Goal: Task Accomplishment & Management: Manage account settings

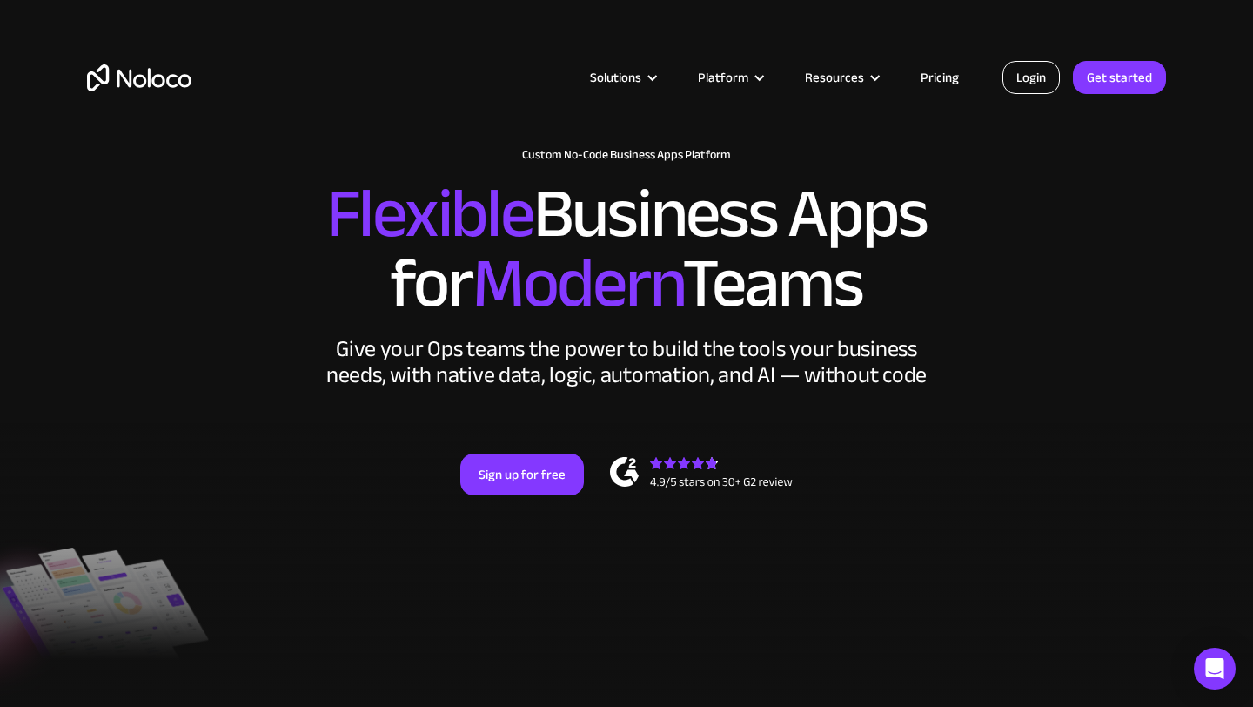
click at [1044, 88] on link "Login" at bounding box center [1031, 77] width 57 height 33
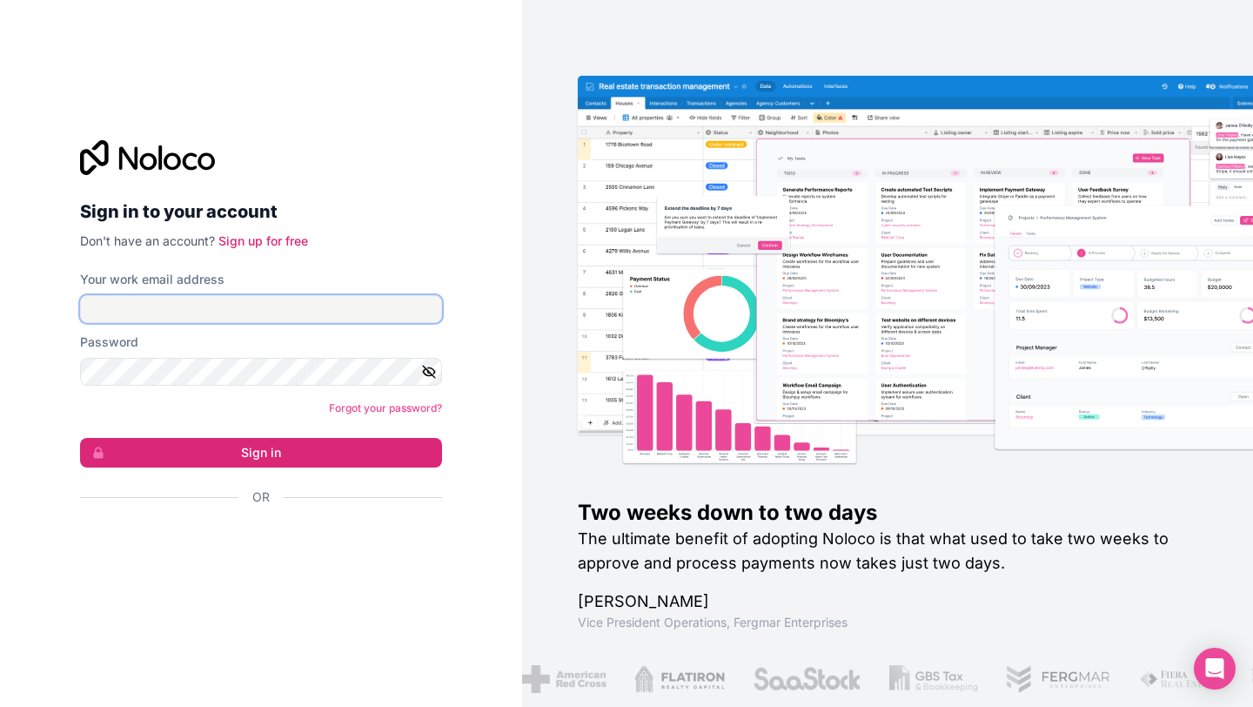
click at [201, 303] on input "Your work email address" at bounding box center [261, 309] width 362 height 28
type input "[EMAIL_ADDRESS][DOMAIN_NAME]"
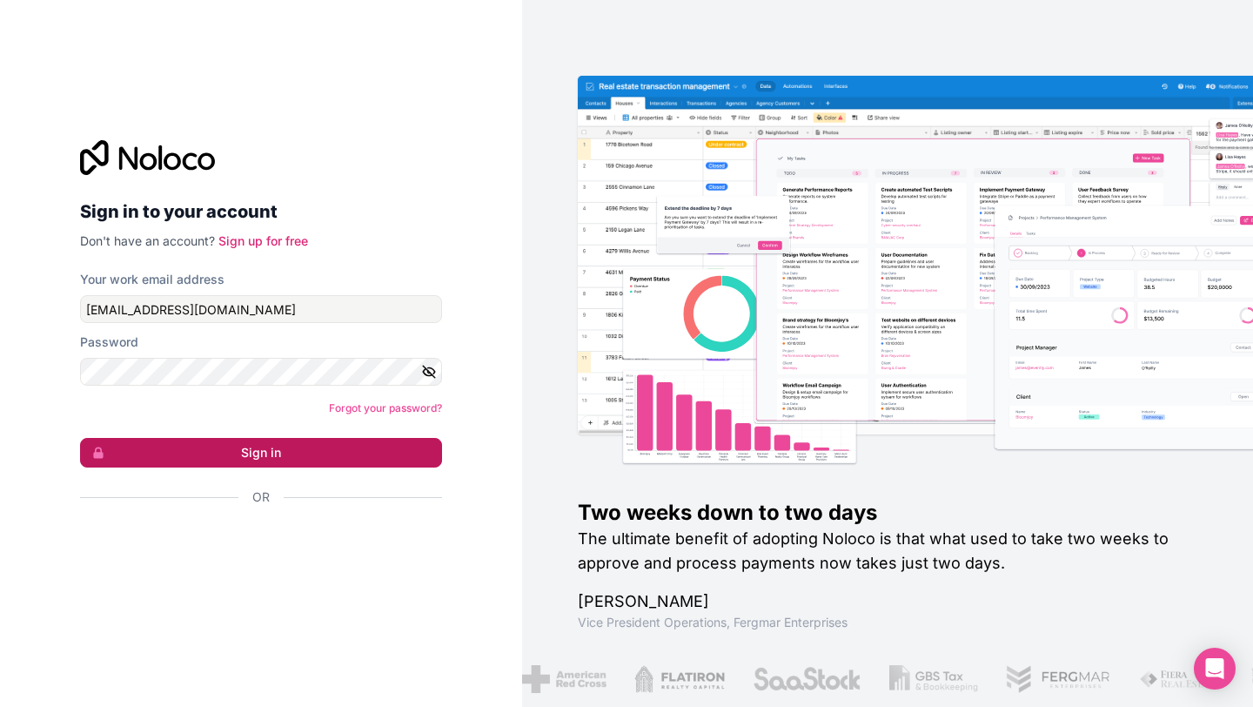
click at [387, 443] on button "Sign in" at bounding box center [261, 453] width 362 height 30
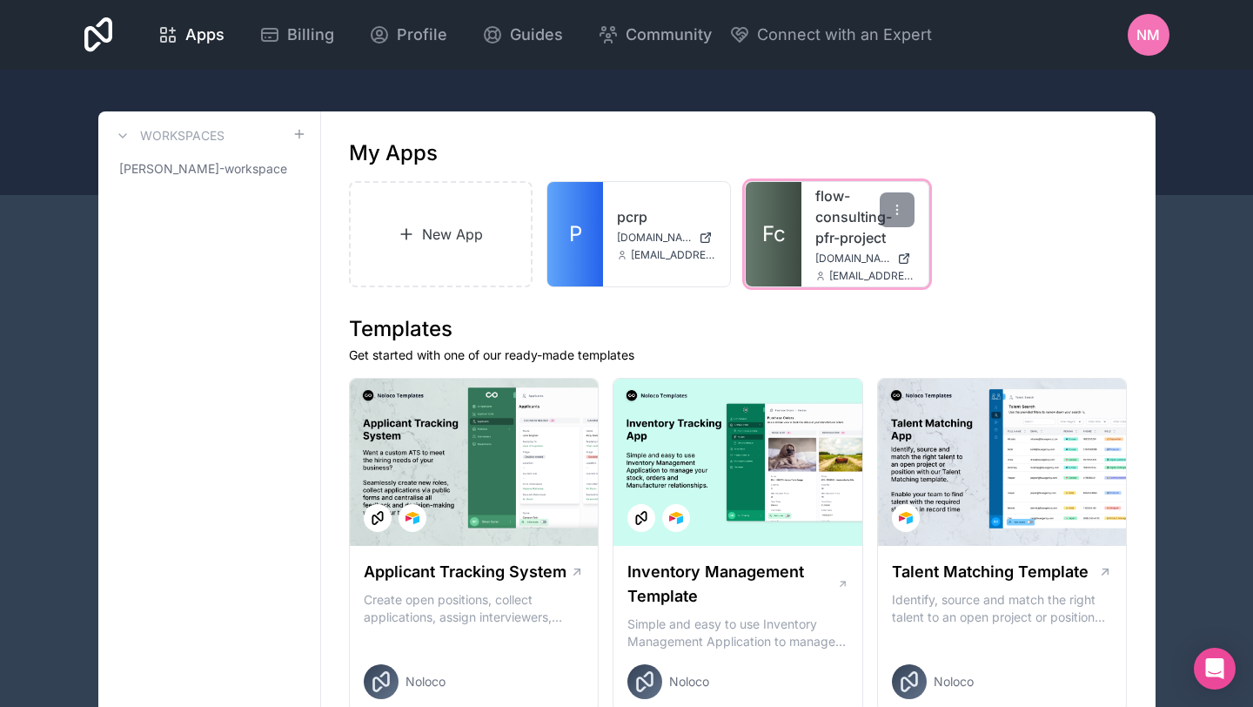
click at [907, 258] on icon at bounding box center [904, 258] width 14 height 14
